Goal: Book appointment/travel/reservation

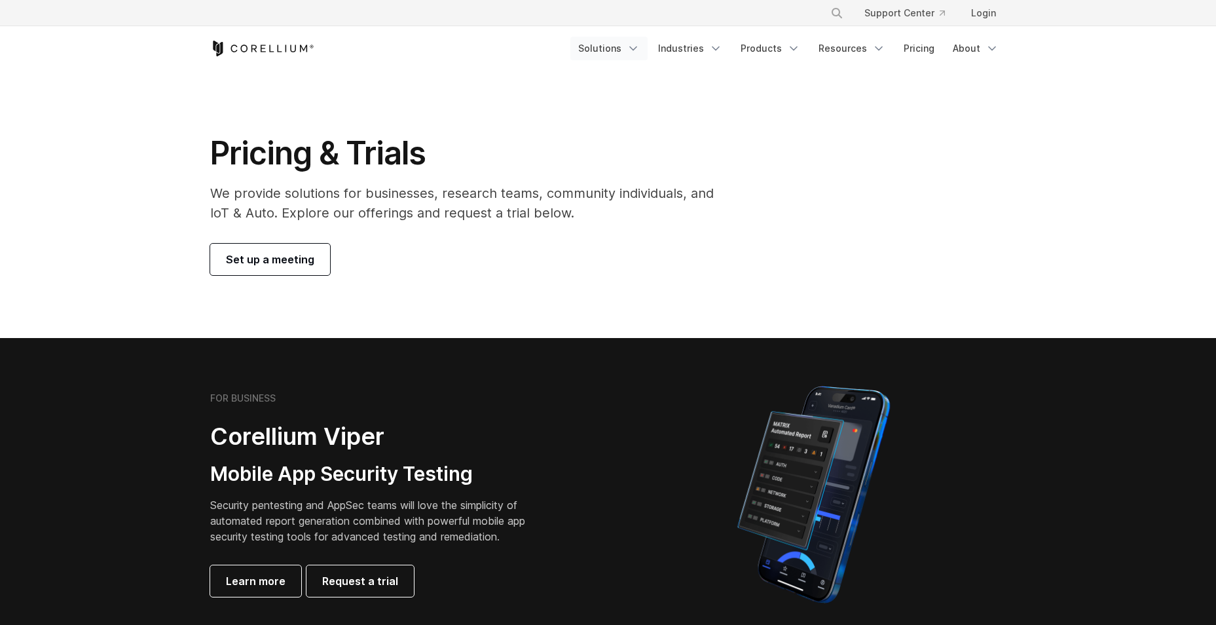
click at [626, 47] on link "Solutions" at bounding box center [609, 49] width 77 height 24
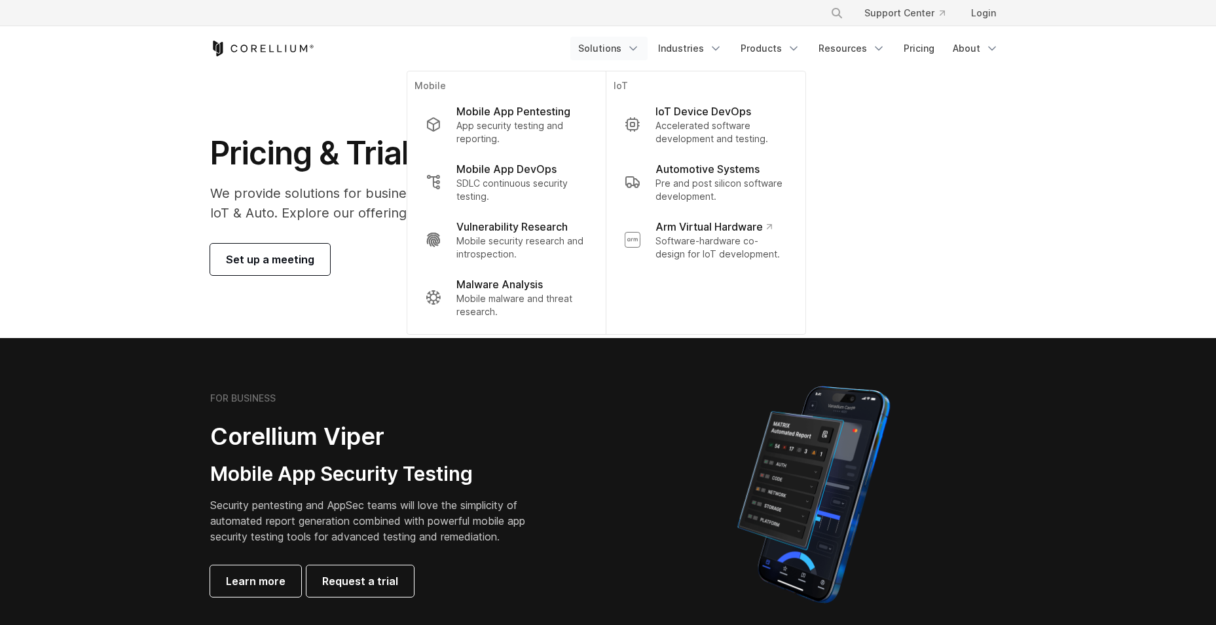
click at [1024, 182] on section "Pricing & Trials We provide solutions for businesses, research teams, community…" at bounding box center [608, 204] width 1216 height 267
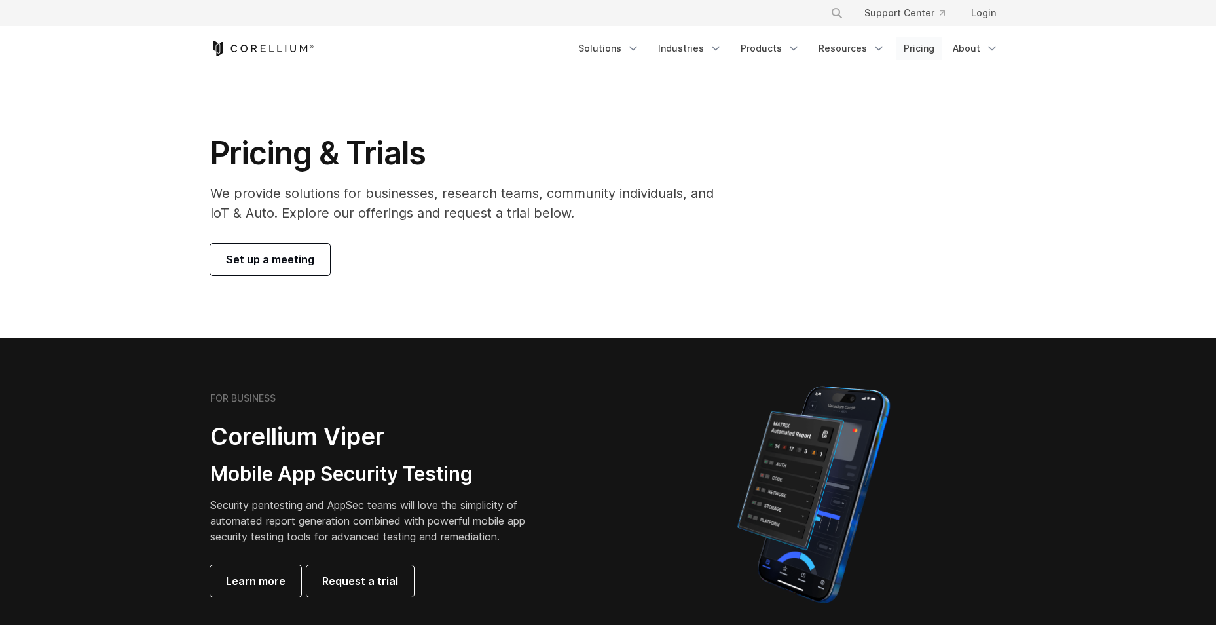
click at [922, 44] on link "Pricing" at bounding box center [919, 49] width 47 height 24
click at [299, 260] on span "Set up a meeting" at bounding box center [270, 260] width 88 height 16
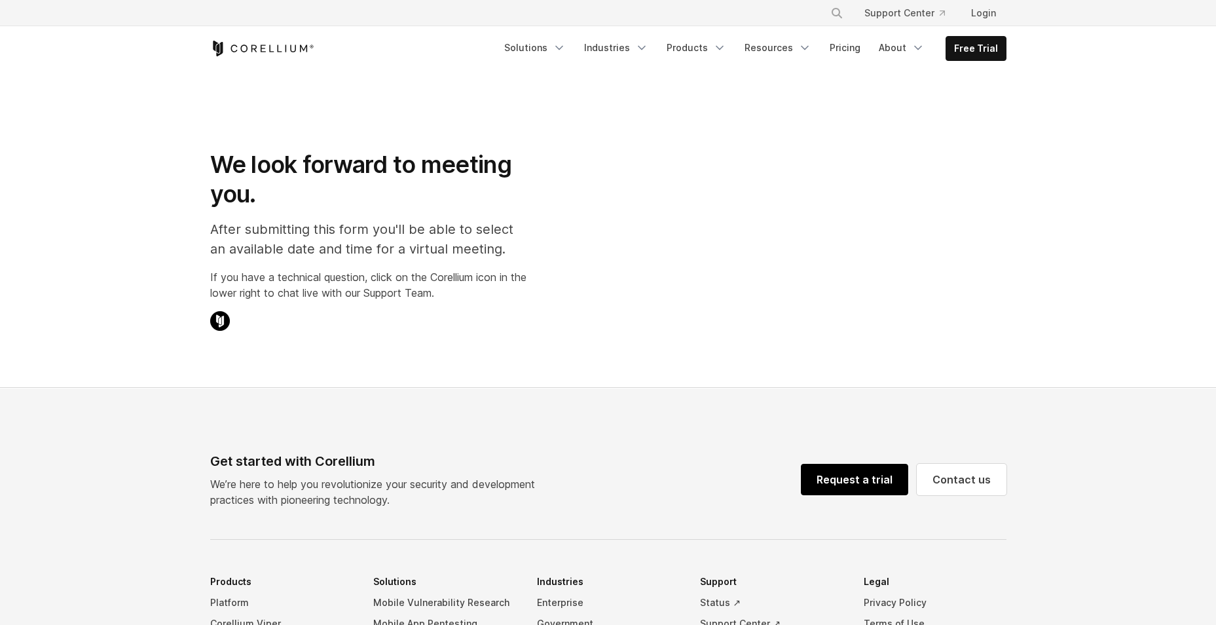
select select "**"
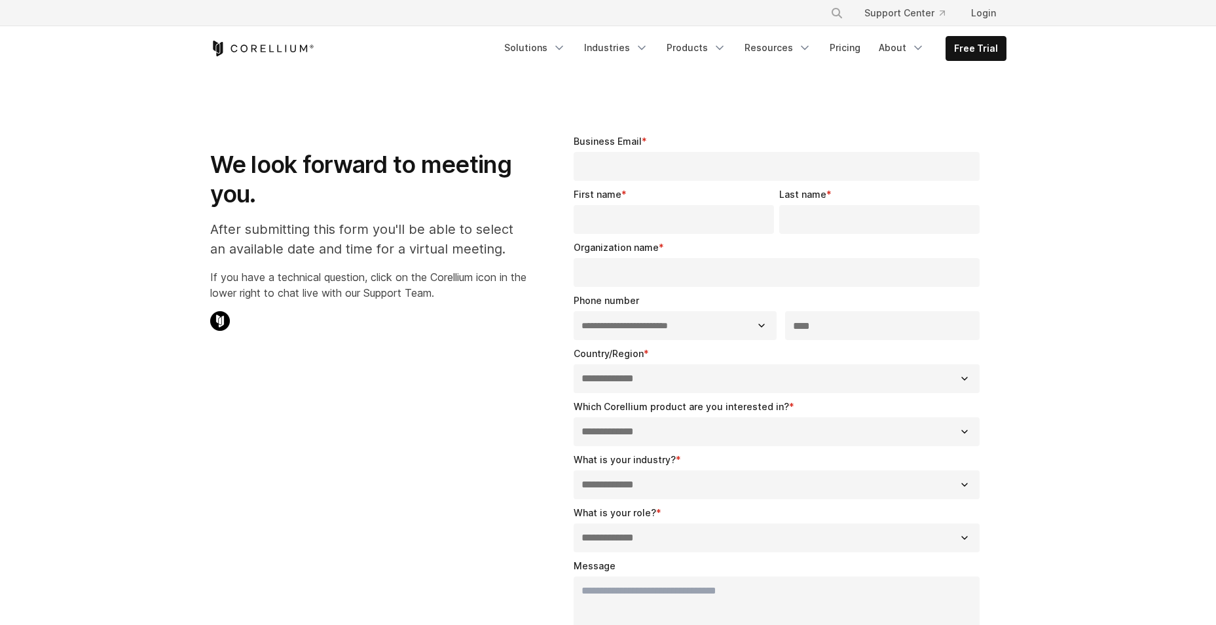
drag, startPoint x: 624, startPoint y: 162, endPoint x: 635, endPoint y: 162, distance: 11.8
click at [624, 162] on input "Business Email *" at bounding box center [777, 166] width 407 height 29
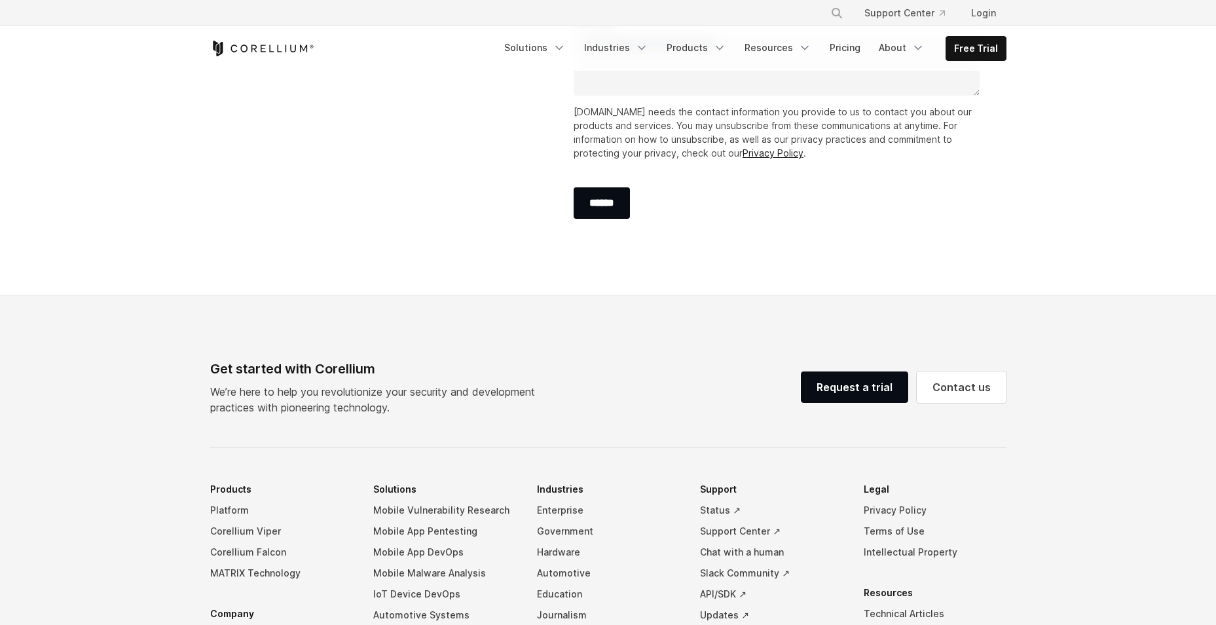
scroll to position [721, 0]
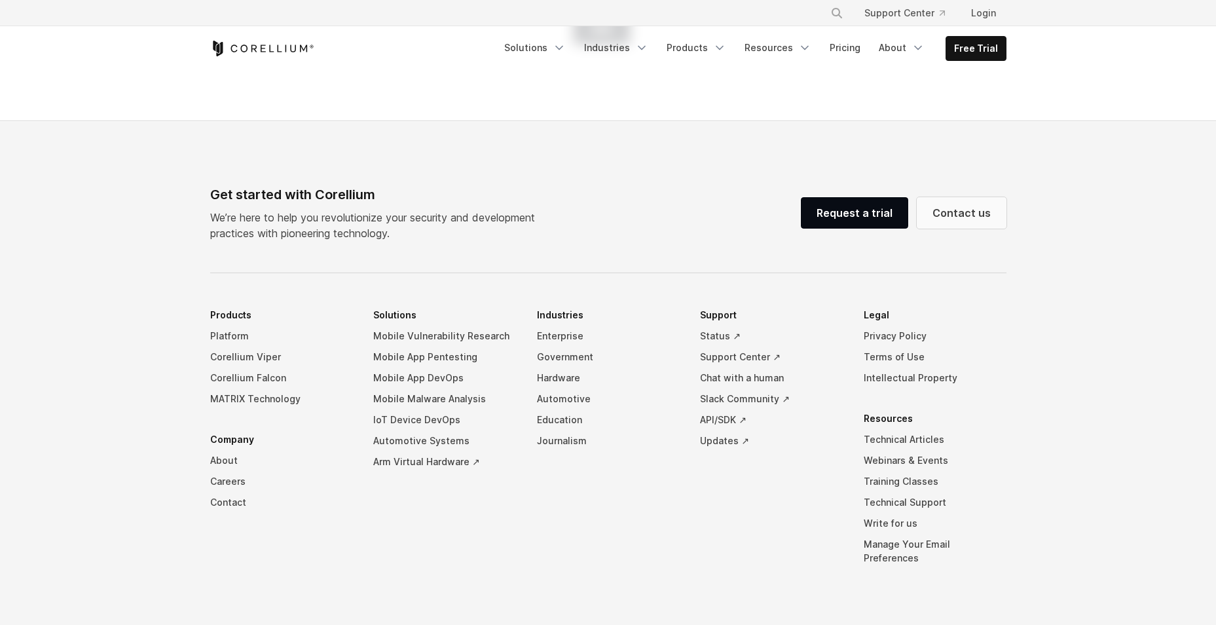
click at [961, 227] on link "Contact us" at bounding box center [962, 212] width 90 height 31
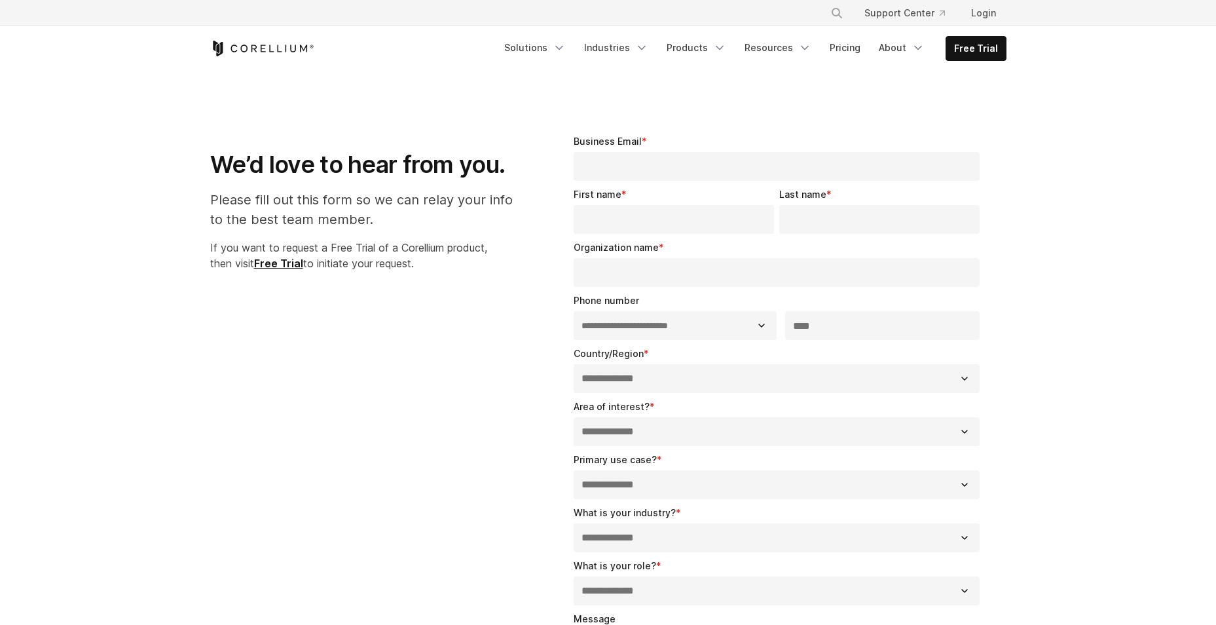
select select "**"
click at [284, 265] on strong "Free Trial" at bounding box center [278, 263] width 49 height 13
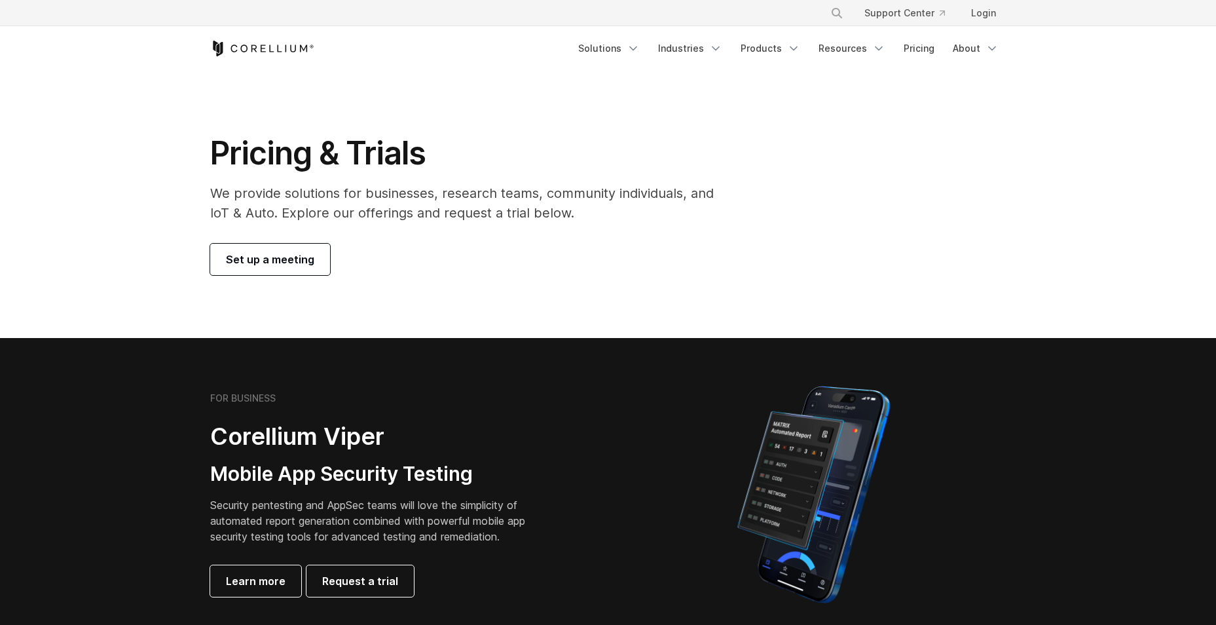
click at [286, 256] on span "Set up a meeting" at bounding box center [270, 260] width 88 height 16
